Goal: Information Seeking & Learning: Understand process/instructions

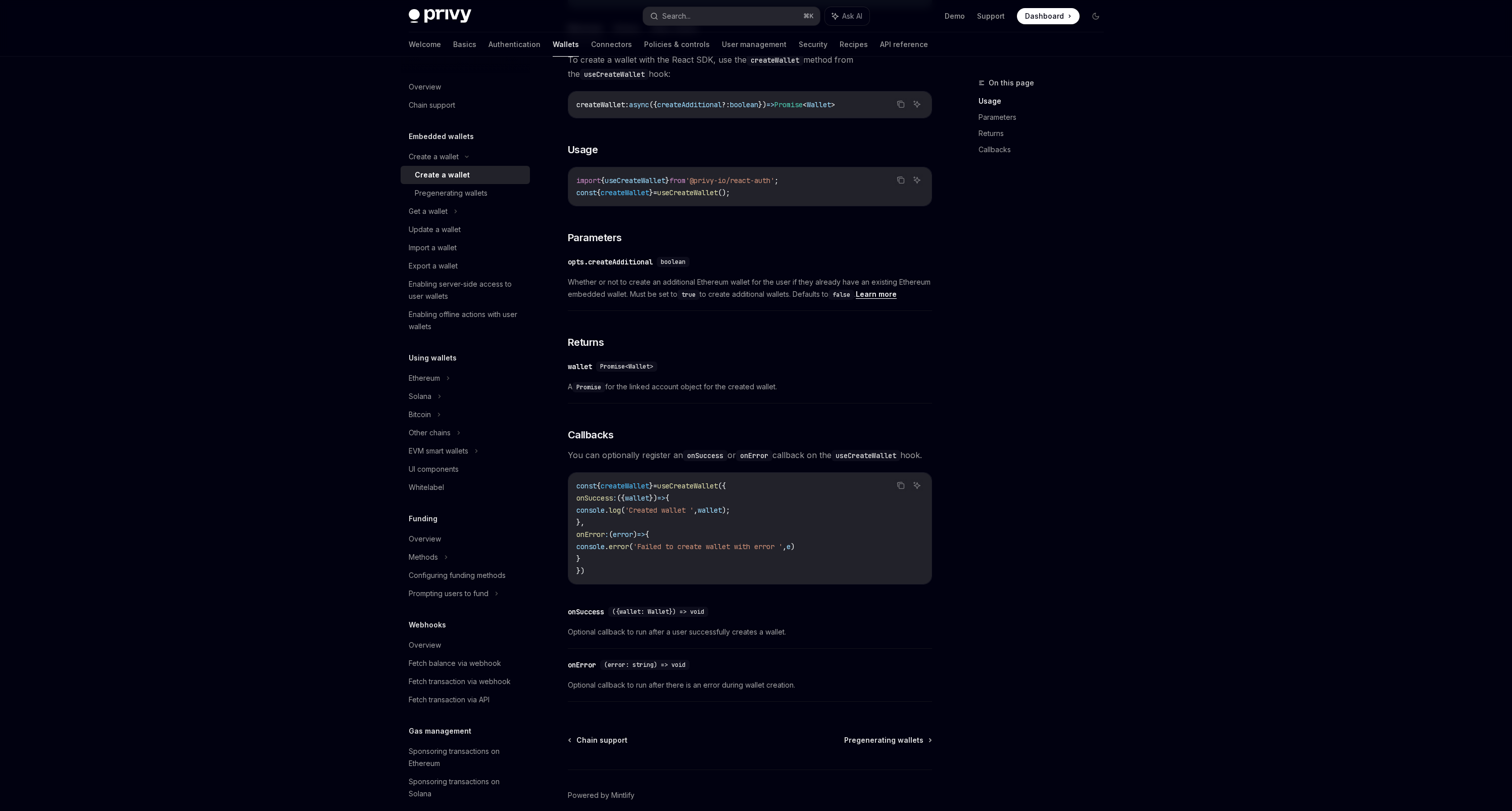
scroll to position [398, 0]
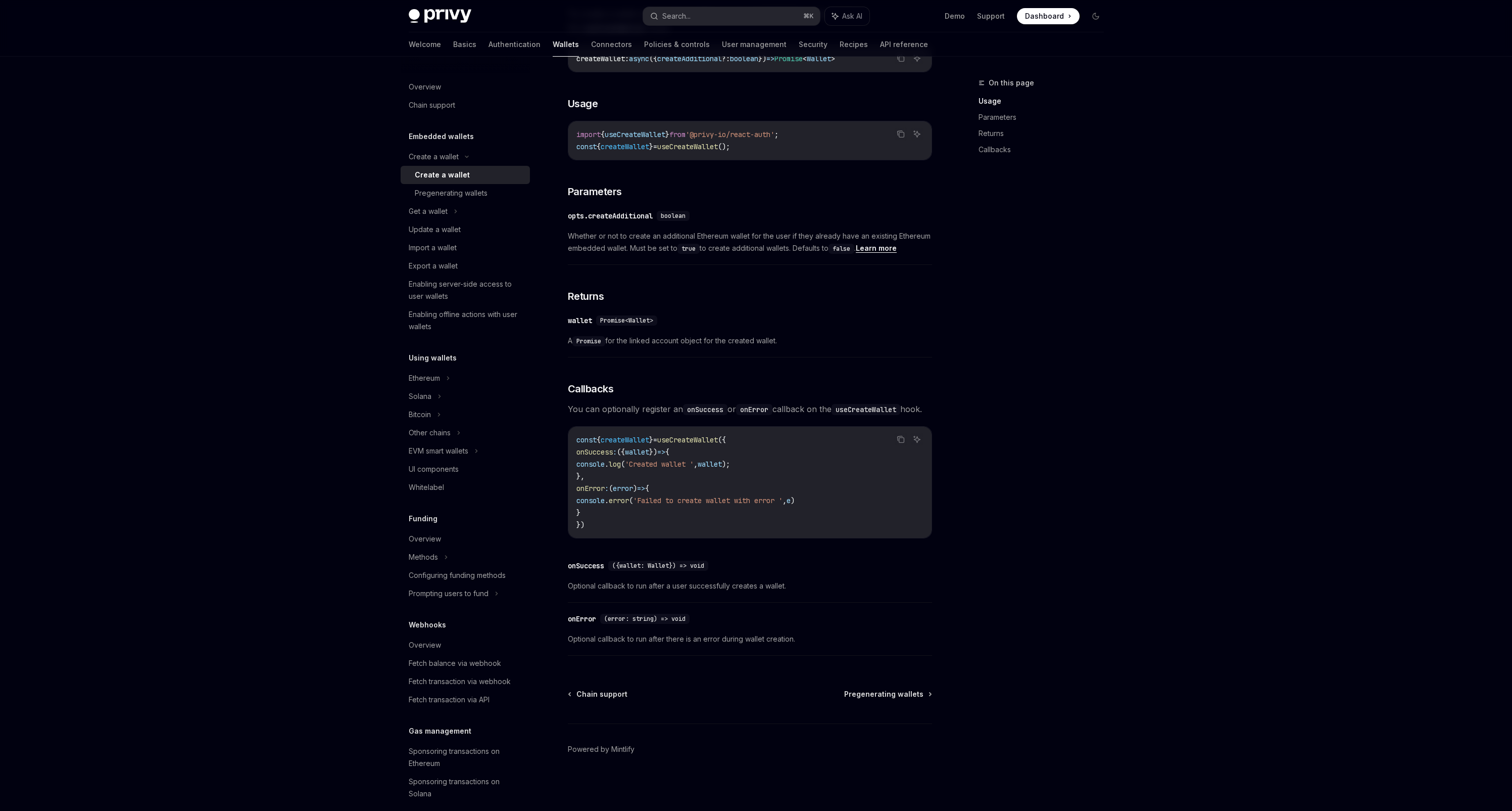
click at [631, 384] on div "To create a wallet with the React SDK, use the createWallet method from the use…" at bounding box center [750, 333] width 364 height 654
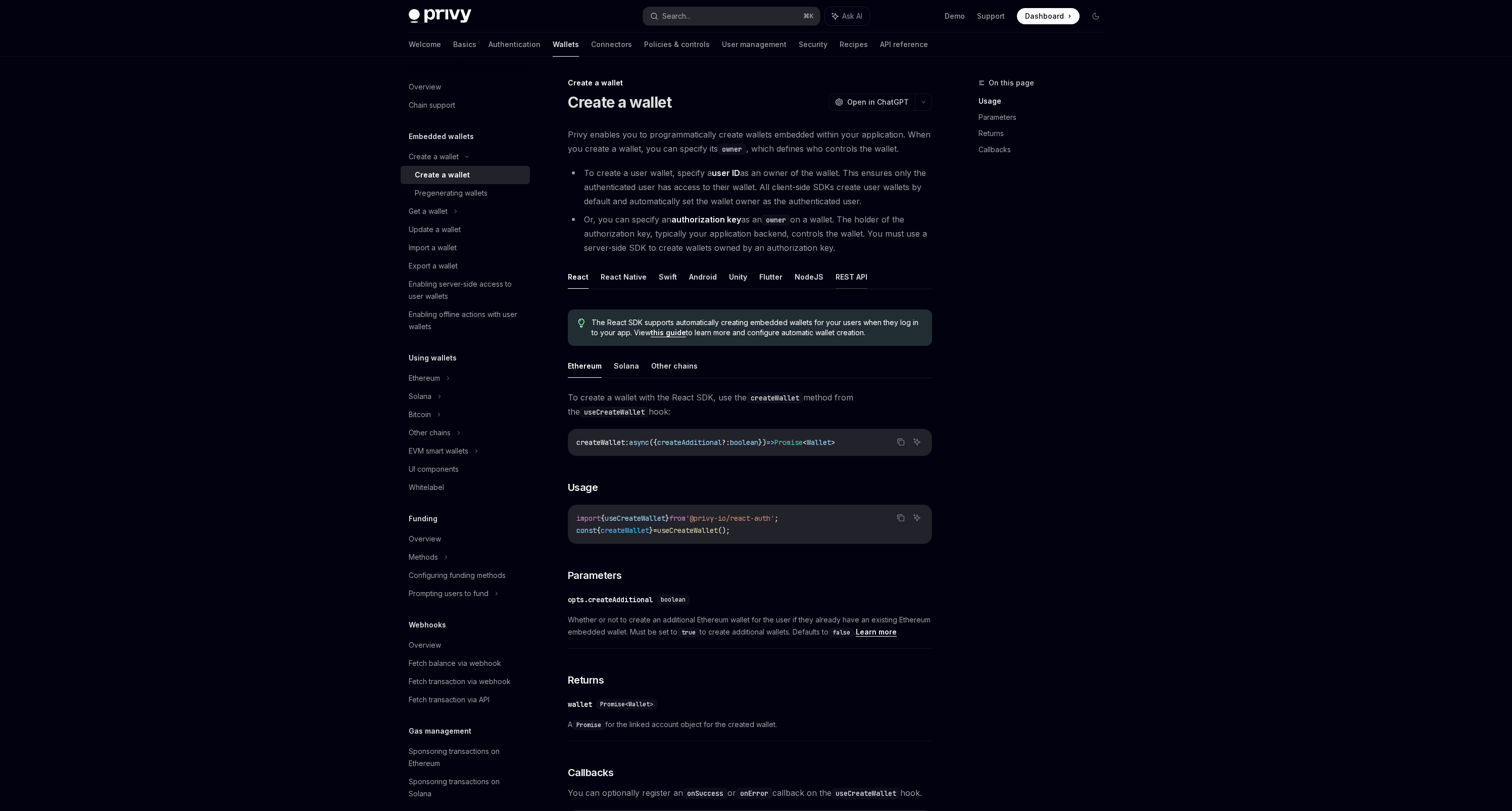
click at [826, 276] on ul "React React Native Swift Android Unity Flutter NodeJS REST API" at bounding box center [750, 277] width 364 height 24
click at [835, 279] on button "REST API" at bounding box center [851, 277] width 32 height 24
type textarea "*"
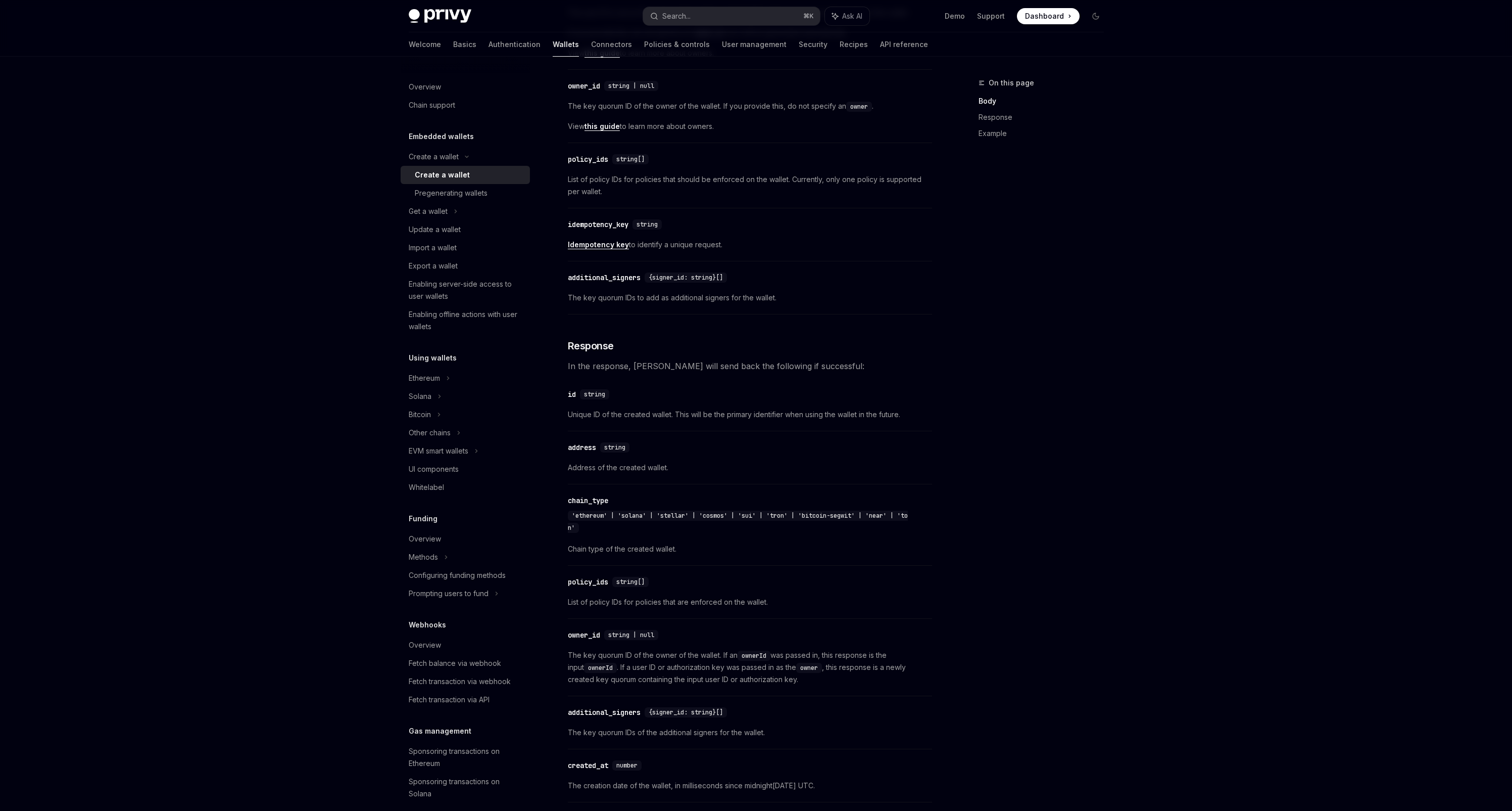
scroll to position [608, 0]
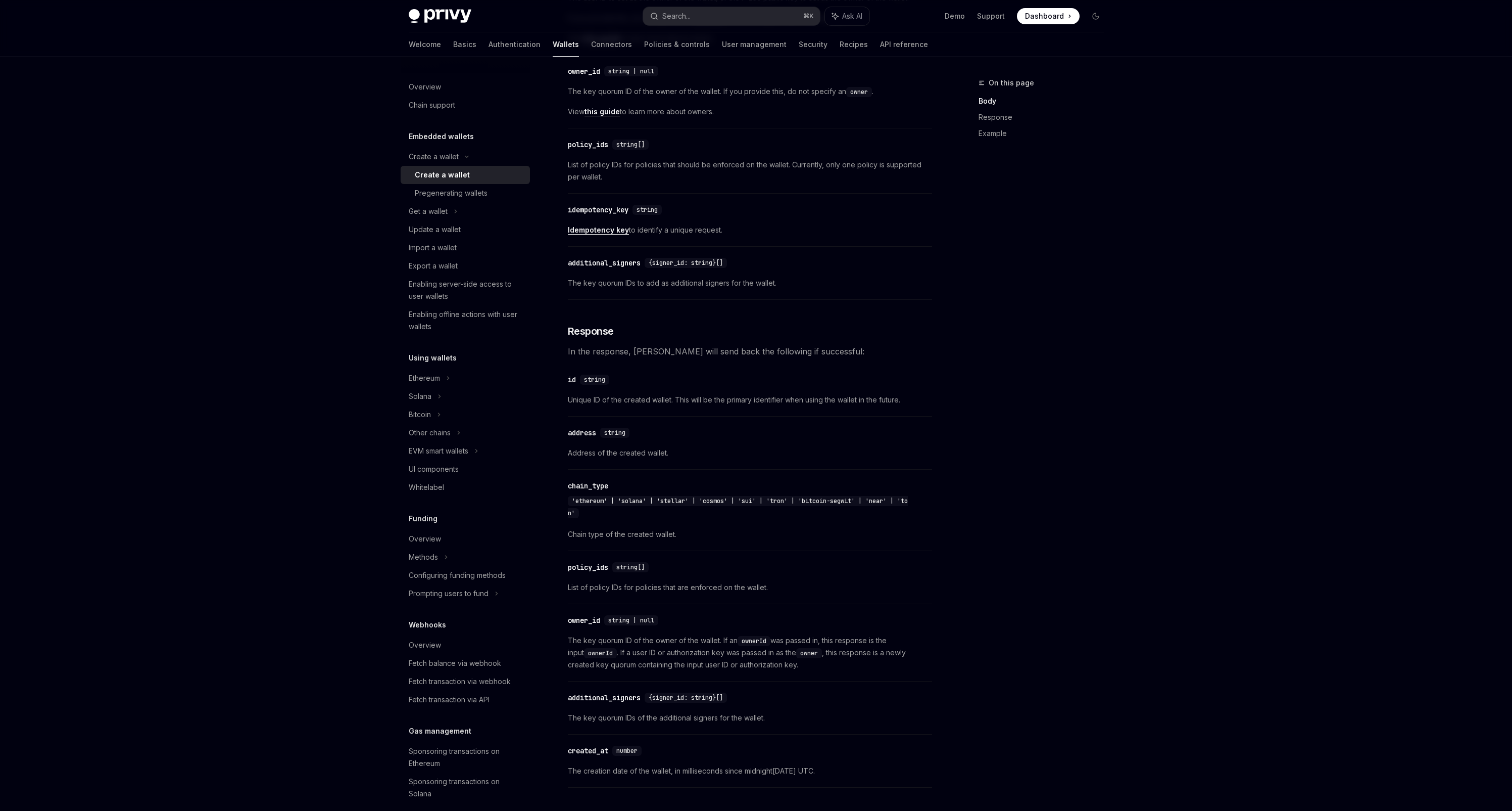
click at [750, 345] on span "In the response, Privy will send back the following if successful:" at bounding box center [750, 351] width 364 height 14
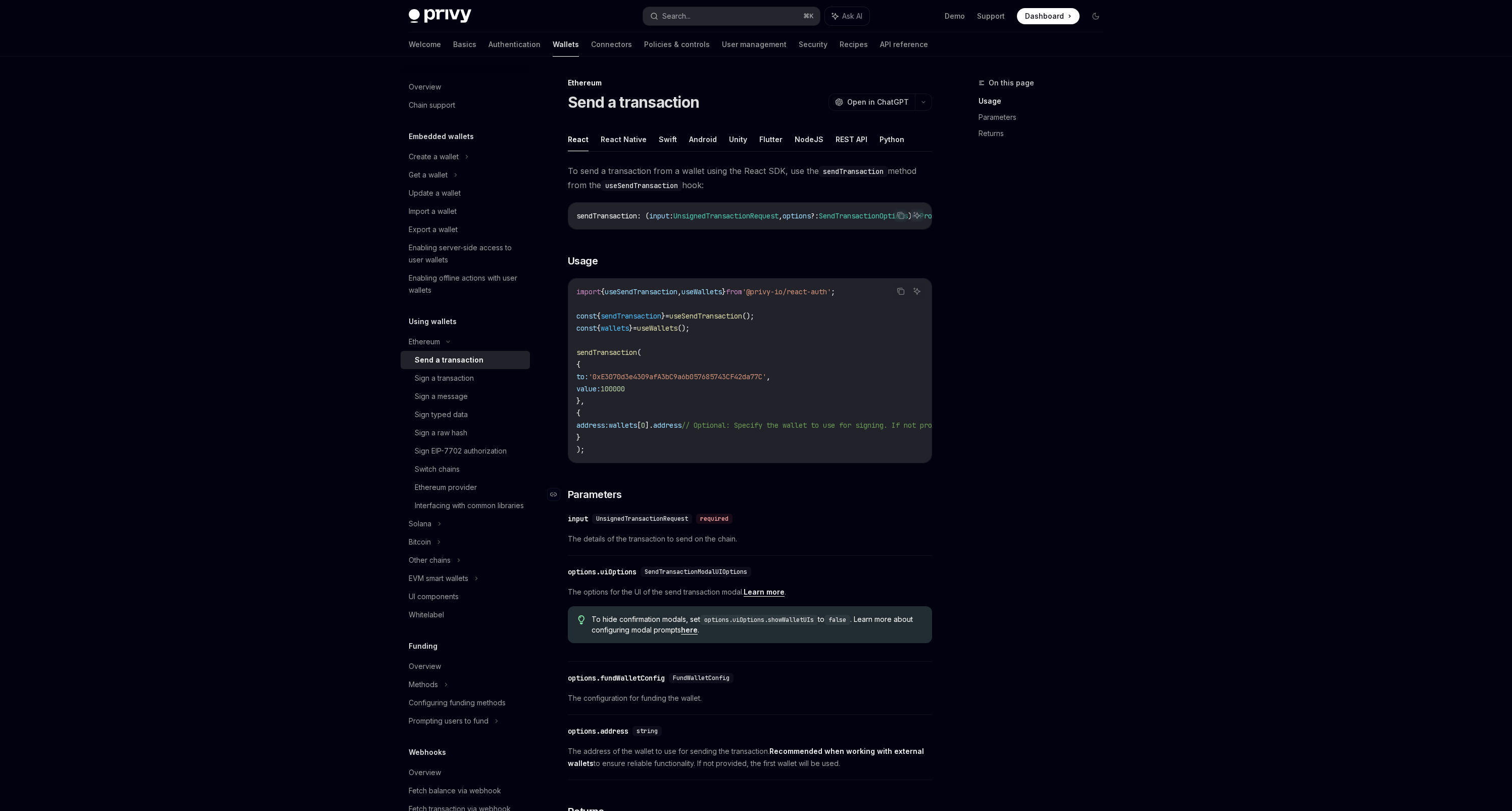
click at [779, 502] on h3 "​ Parameters" at bounding box center [750, 495] width 364 height 14
click at [759, 132] on button "Flutter" at bounding box center [770, 139] width 23 height 24
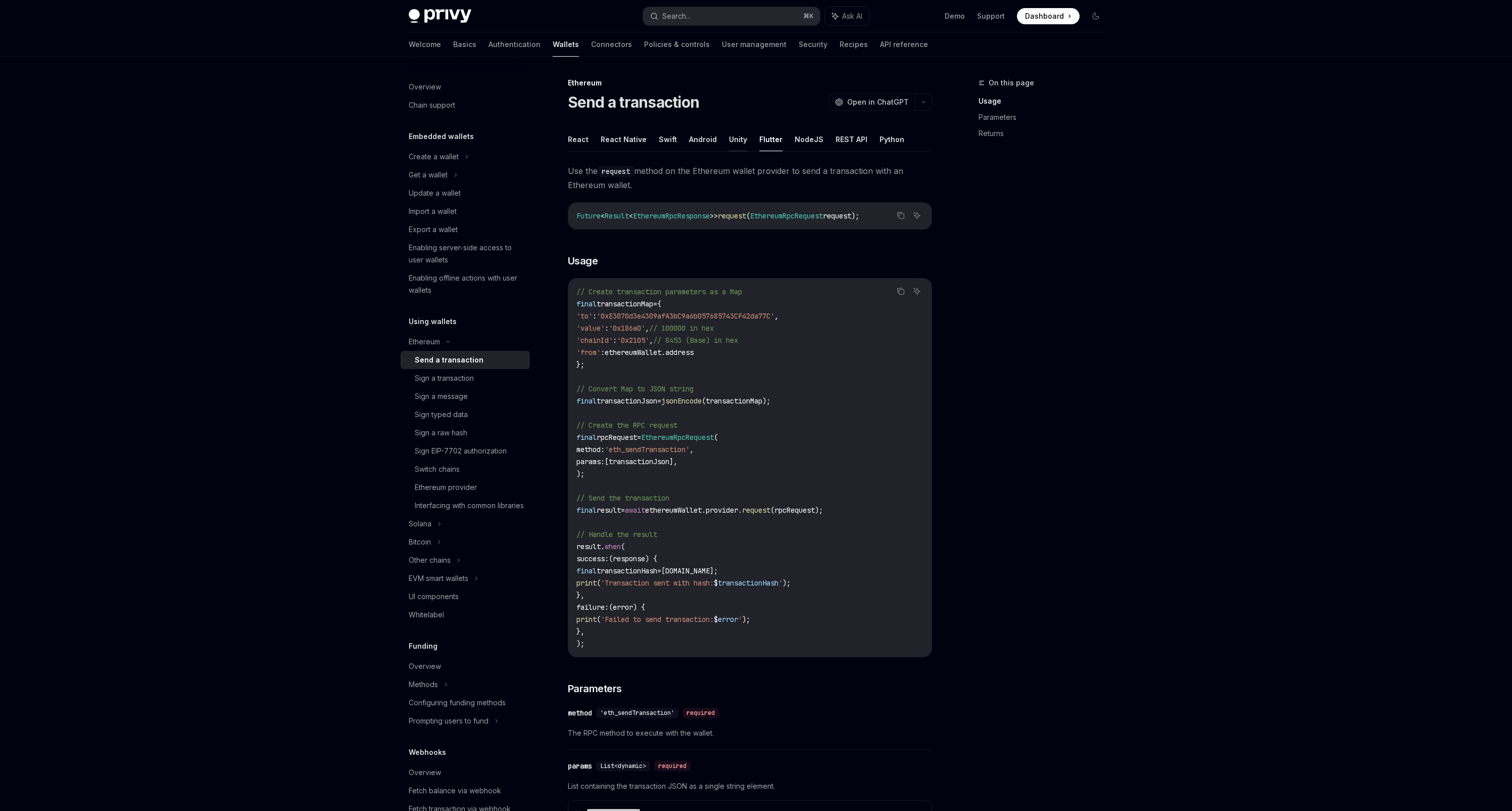
click at [738, 140] on button "Unity" at bounding box center [738, 139] width 18 height 24
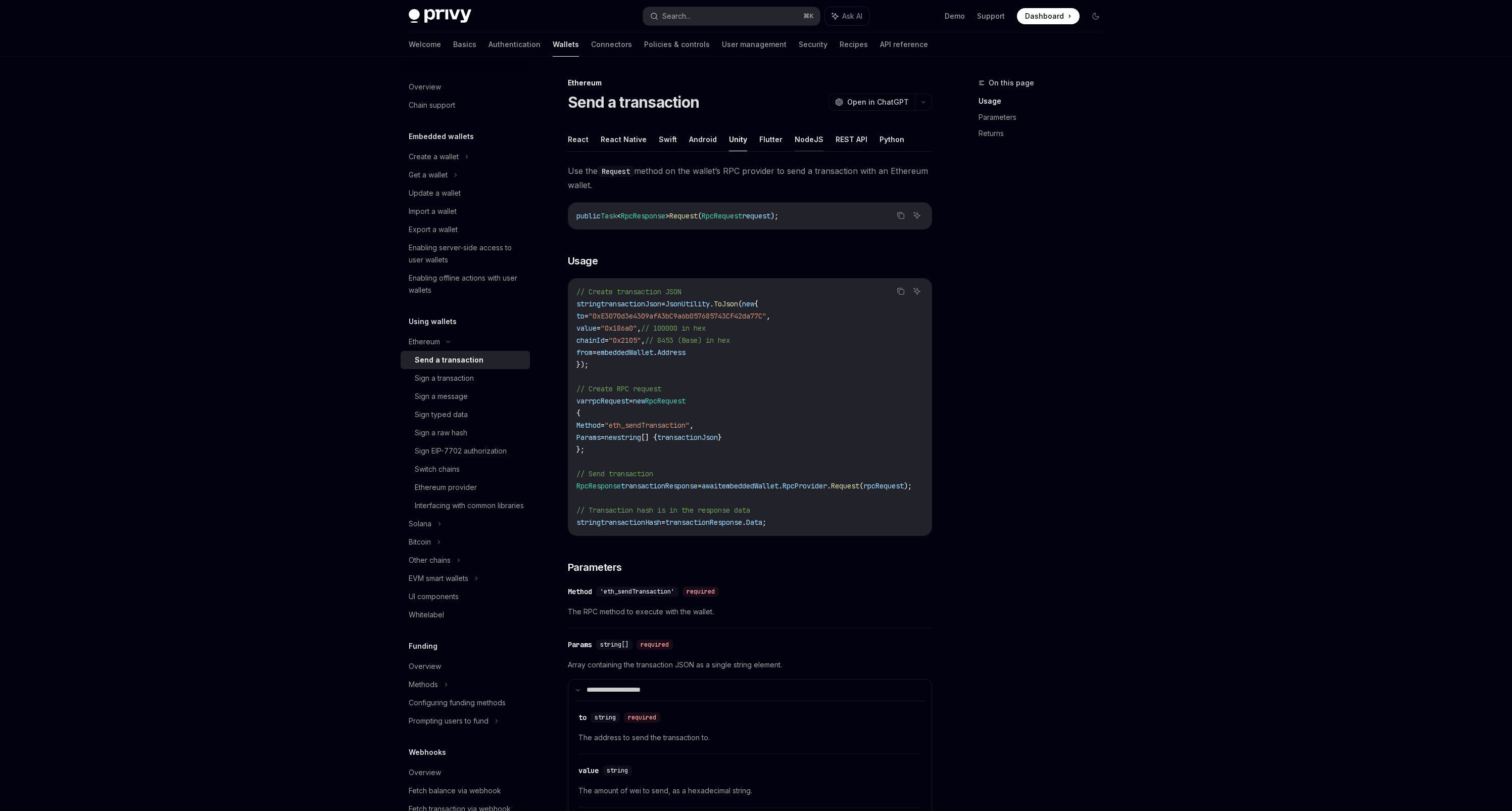
click at [795, 144] on button "NodeJS" at bounding box center [809, 139] width 29 height 24
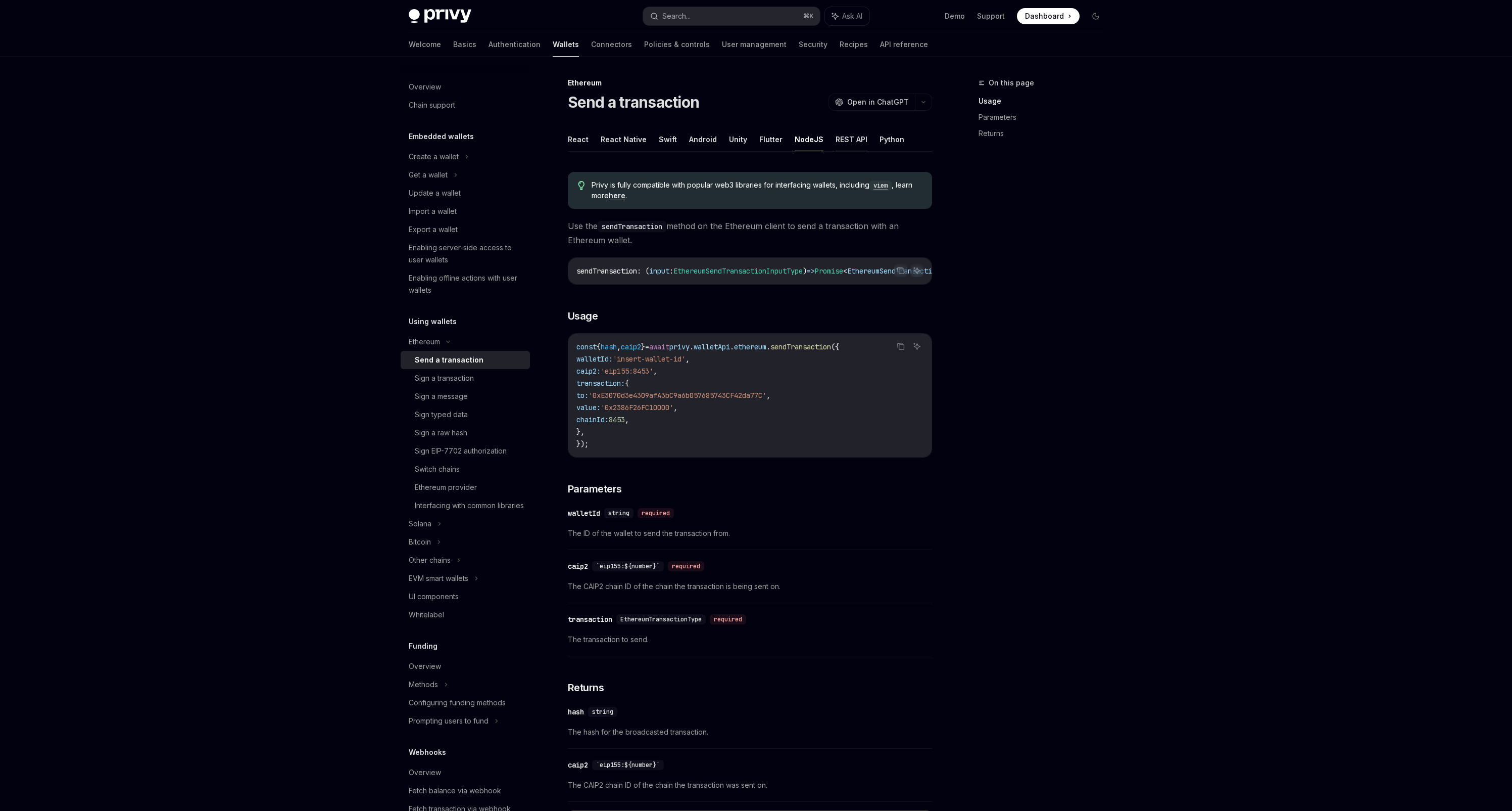
click at [835, 143] on button "REST API" at bounding box center [851, 139] width 32 height 24
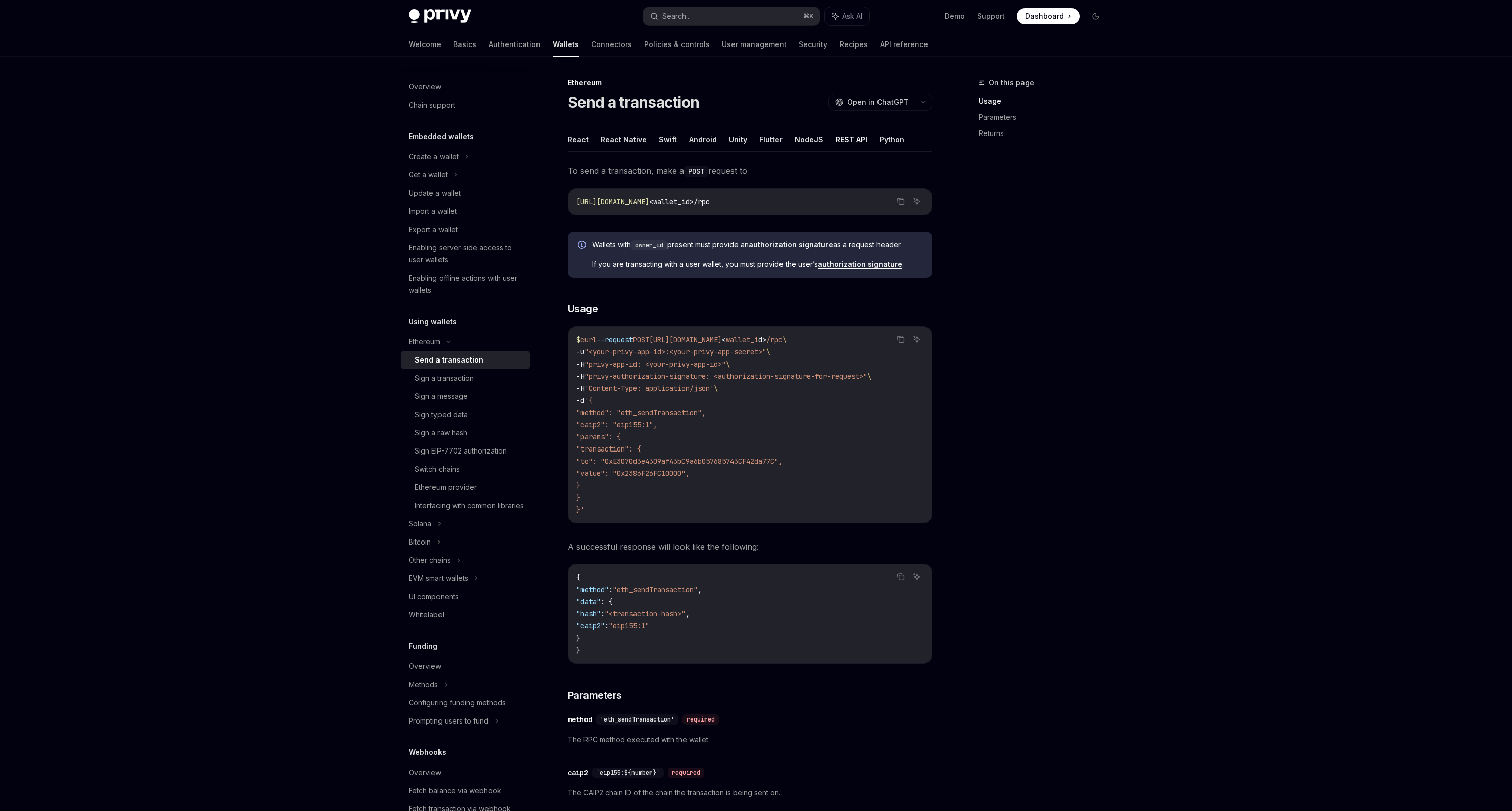
click at [880, 142] on button "Python" at bounding box center [892, 139] width 25 height 24
type textarea "*"
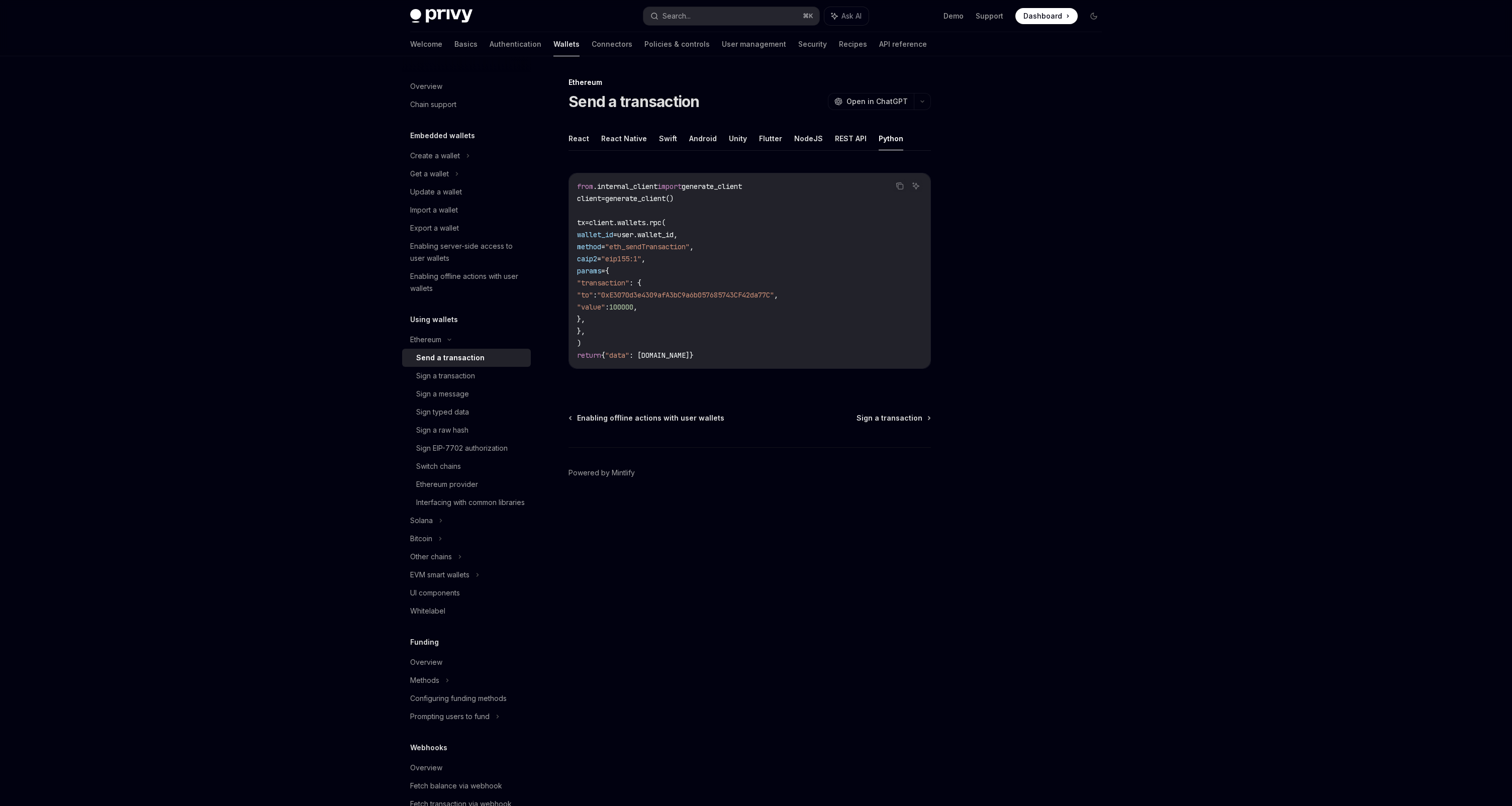
click at [985, 241] on div at bounding box center [1034, 441] width 153 height 729
